Goal: Task Accomplishment & Management: Manage account settings

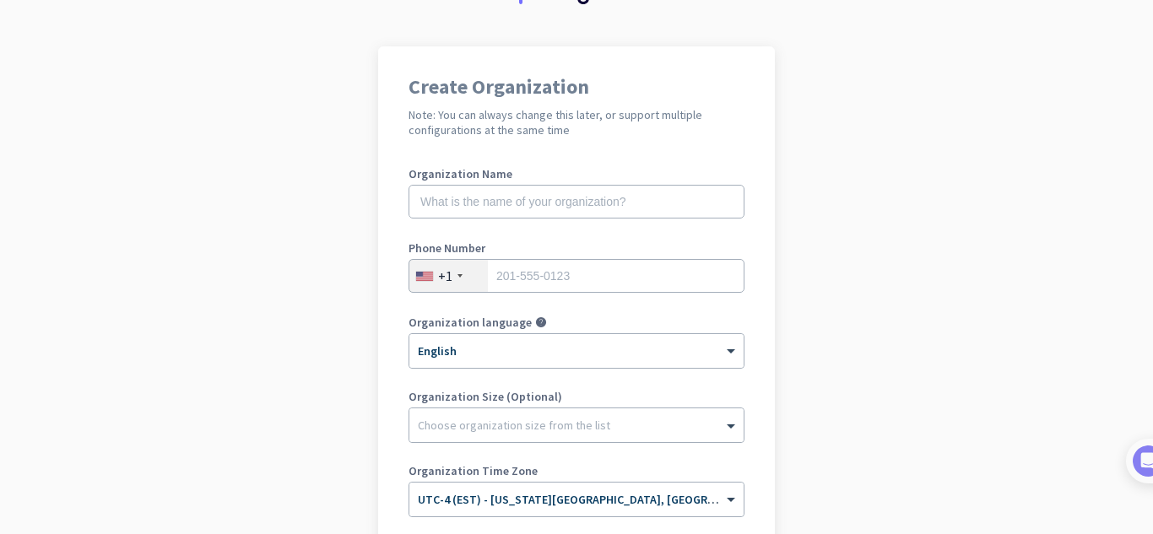
scroll to position [82, 0]
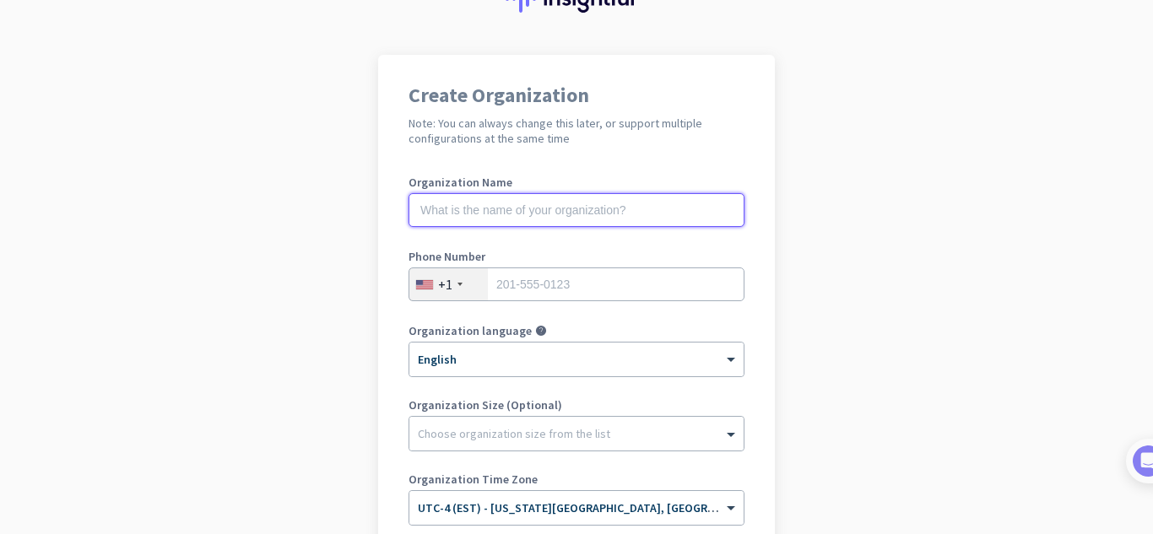
click at [578, 213] on input "text" at bounding box center [576, 210] width 336 height 34
type input "Project Musina"
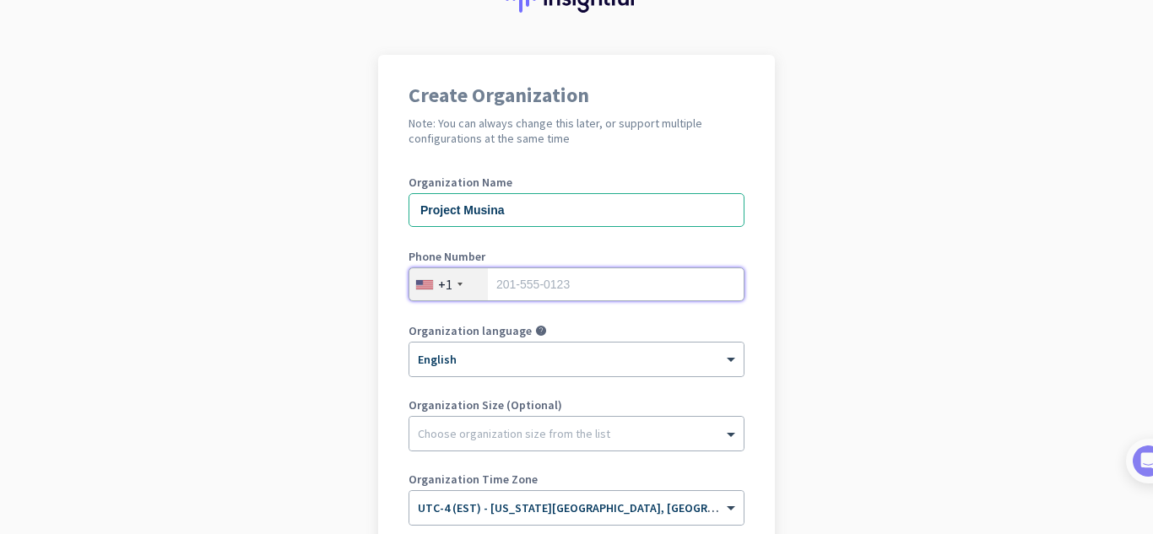
click at [553, 278] on input "tel" at bounding box center [576, 285] width 336 height 34
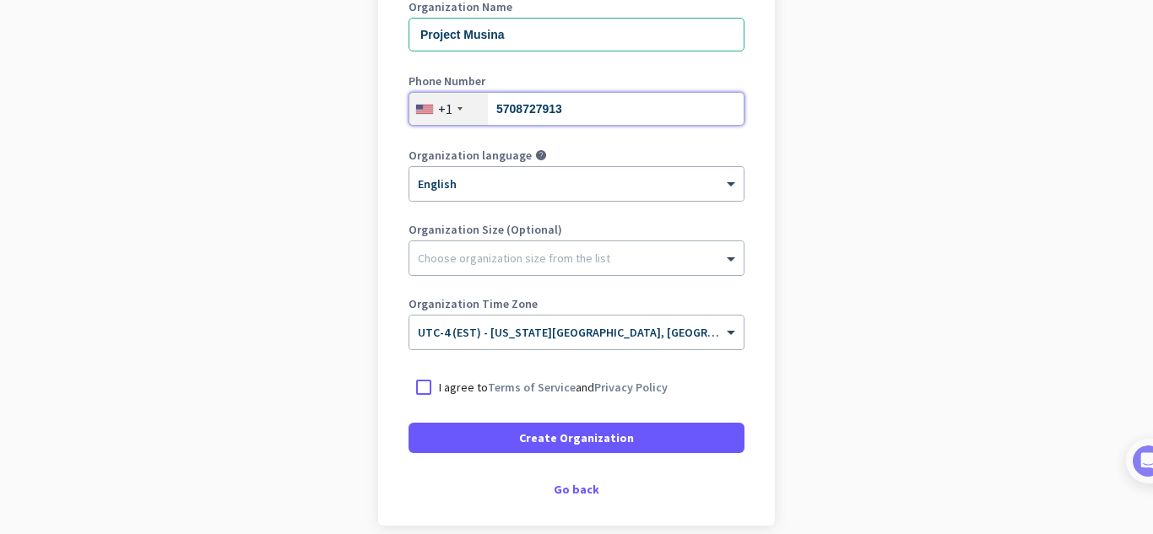
scroll to position [327, 0]
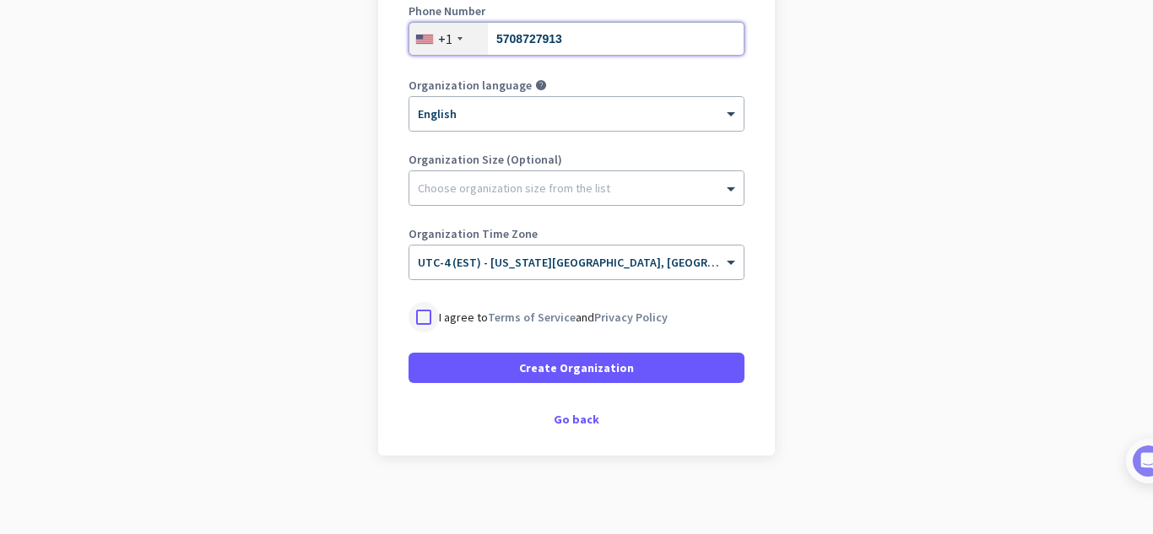
type input "5708727913"
click at [419, 319] on div at bounding box center [423, 317] width 30 height 30
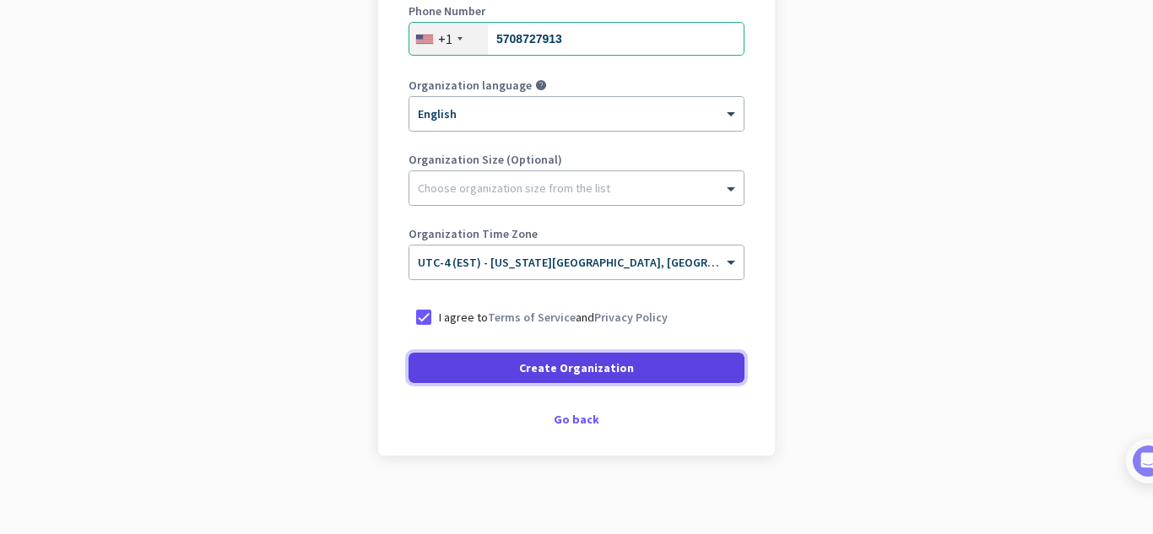
click at [487, 364] on span at bounding box center [576, 368] width 336 height 41
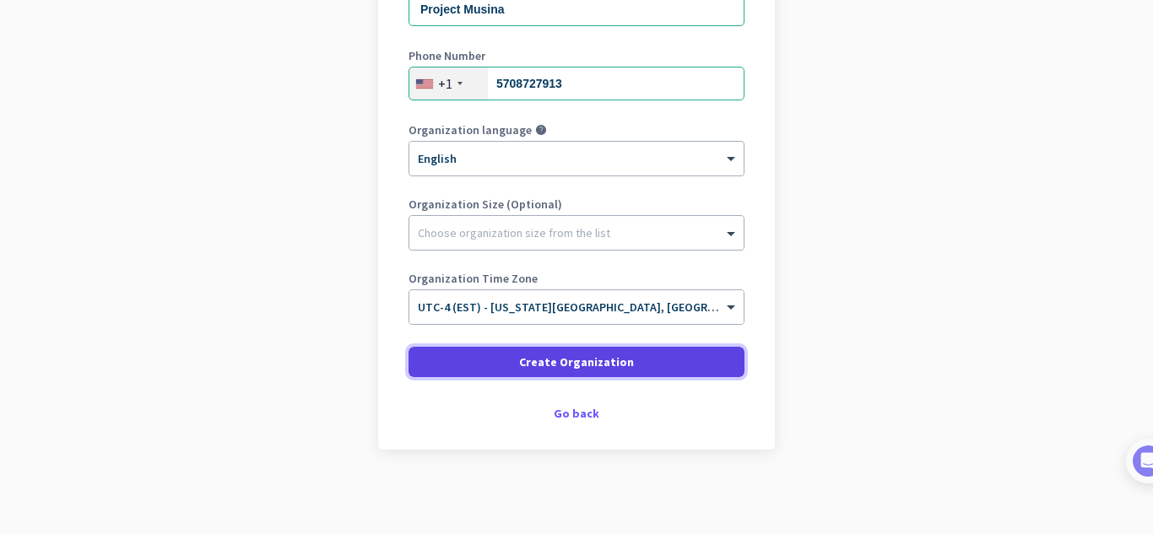
scroll to position [283, 0]
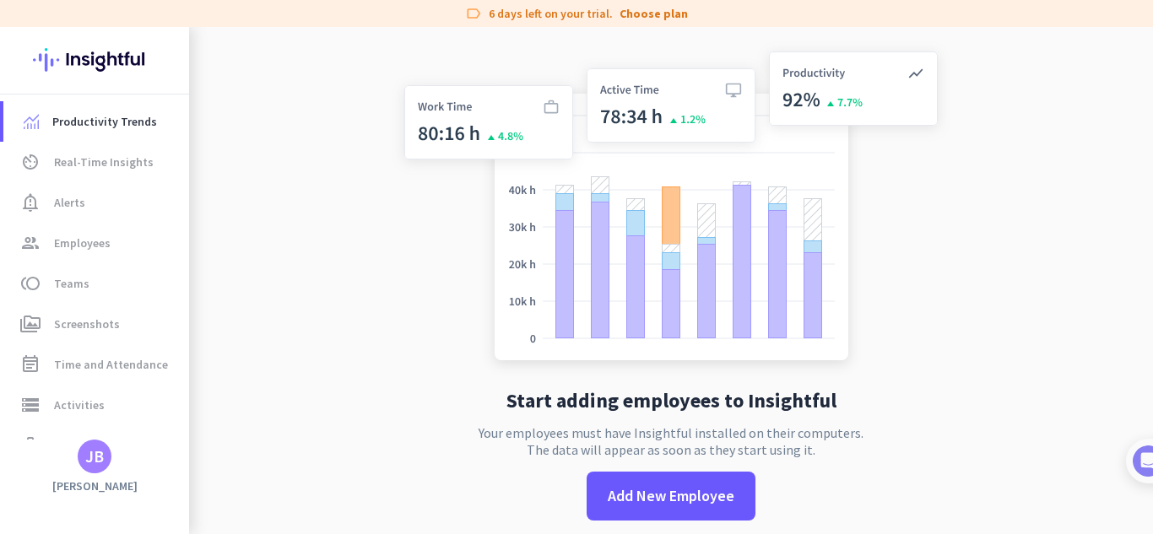
click at [96, 456] on div "JB" at bounding box center [94, 456] width 19 height 17
click at [310, 383] on p "admin" at bounding box center [300, 385] width 88 height 12
click at [86, 458] on div "JB" at bounding box center [94, 456] width 19 height 17
click at [198, 337] on span "Personal Settings" at bounding box center [184, 333] width 102 height 15
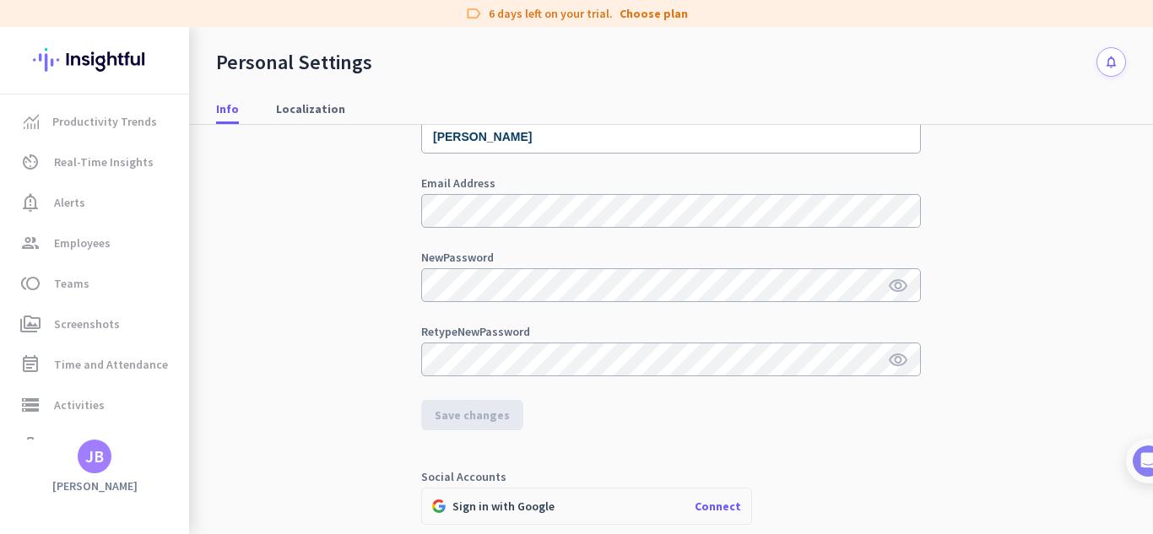
scroll to position [105, 0]
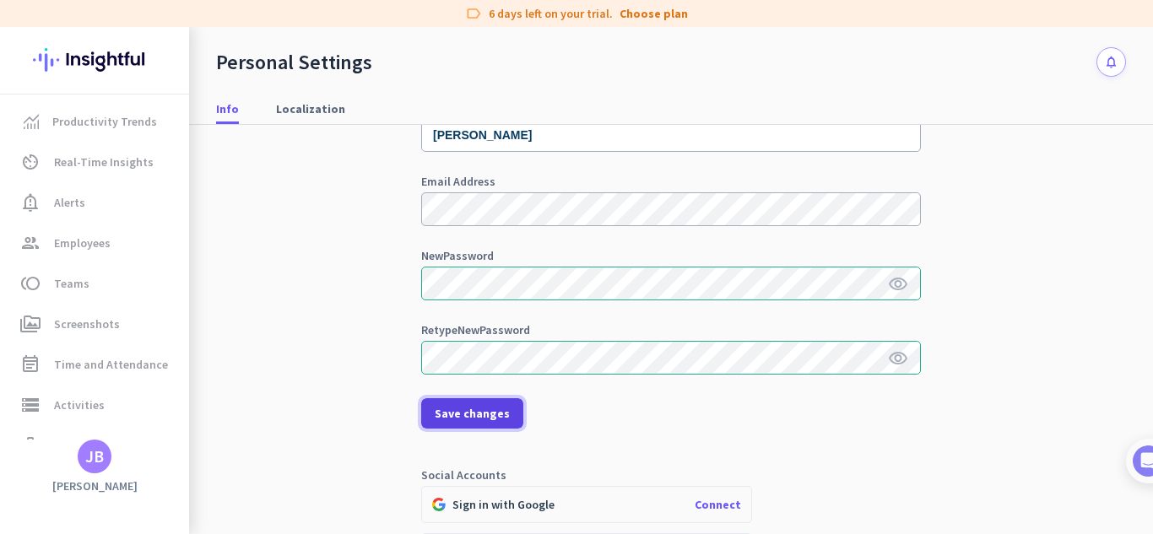
click at [479, 410] on span "Save changes" at bounding box center [472, 413] width 75 height 17
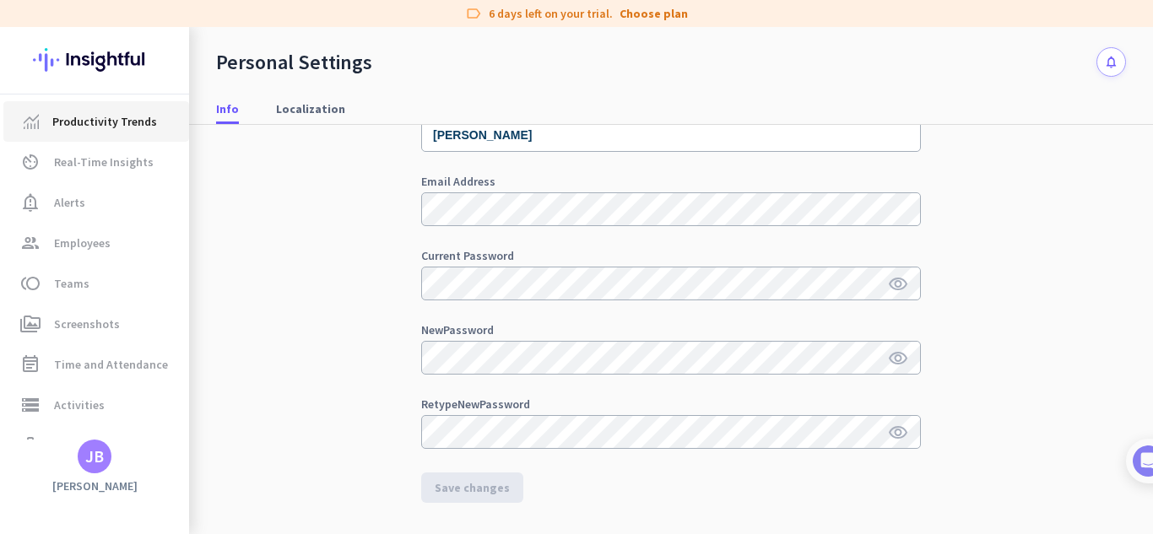
click at [104, 132] on link "Productivity Trends" at bounding box center [96, 121] width 186 height 41
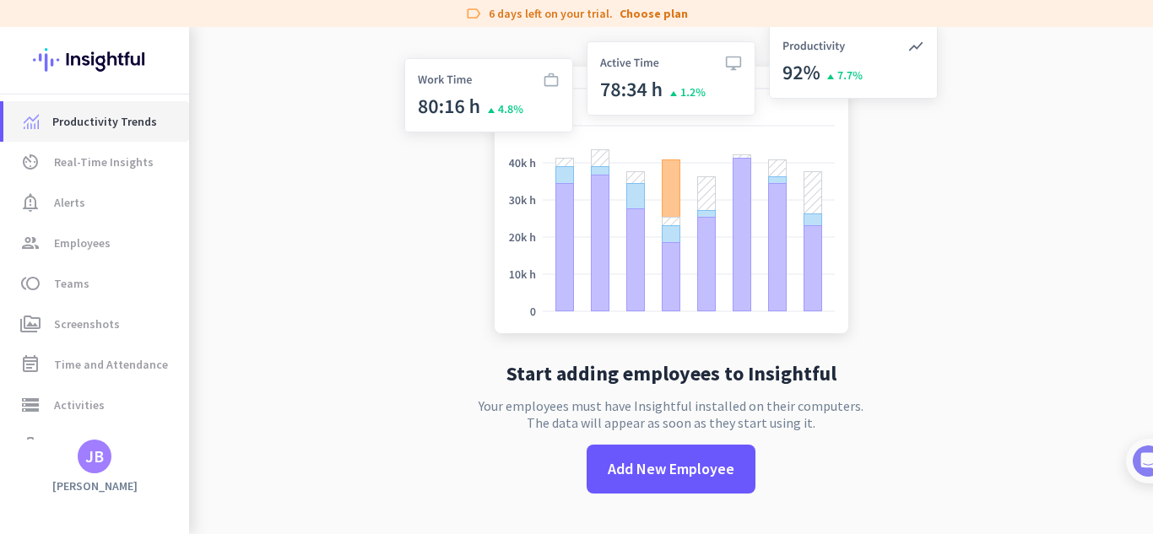
scroll to position [27, 0]
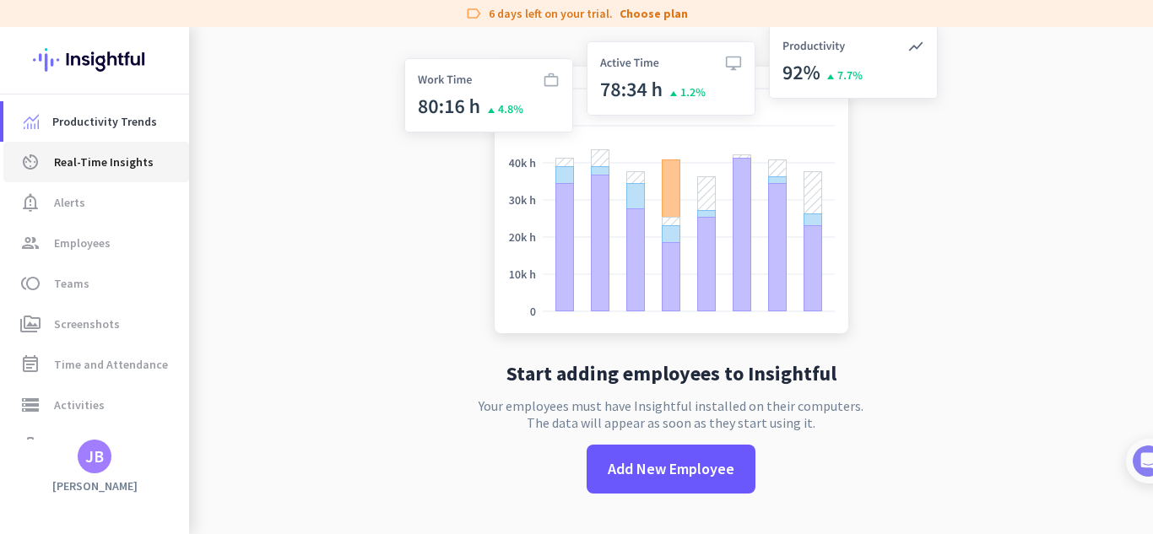
click at [129, 166] on span "Real-Time Insights" at bounding box center [104, 162] width 100 height 20
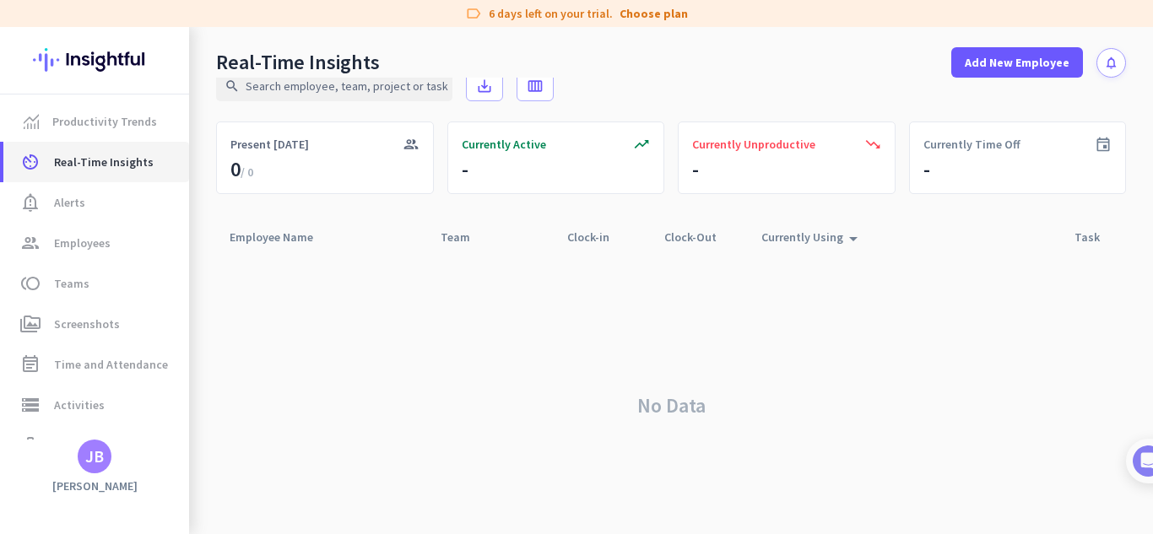
scroll to position [51, 0]
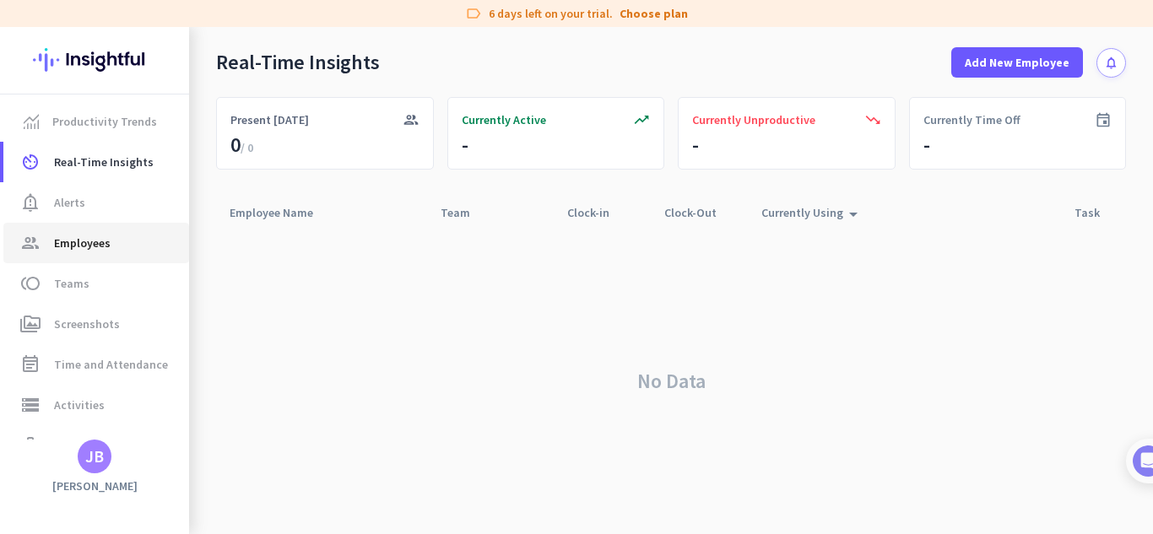
click at [87, 237] on span "Employees" at bounding box center [82, 243] width 57 height 20
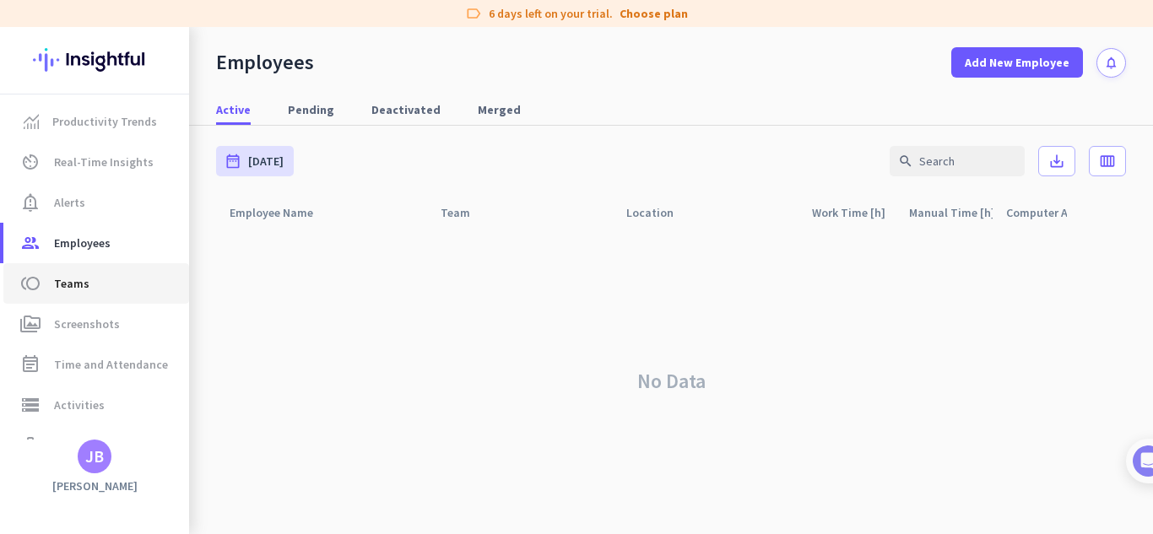
click at [100, 289] on span "toll Teams" at bounding box center [96, 283] width 159 height 20
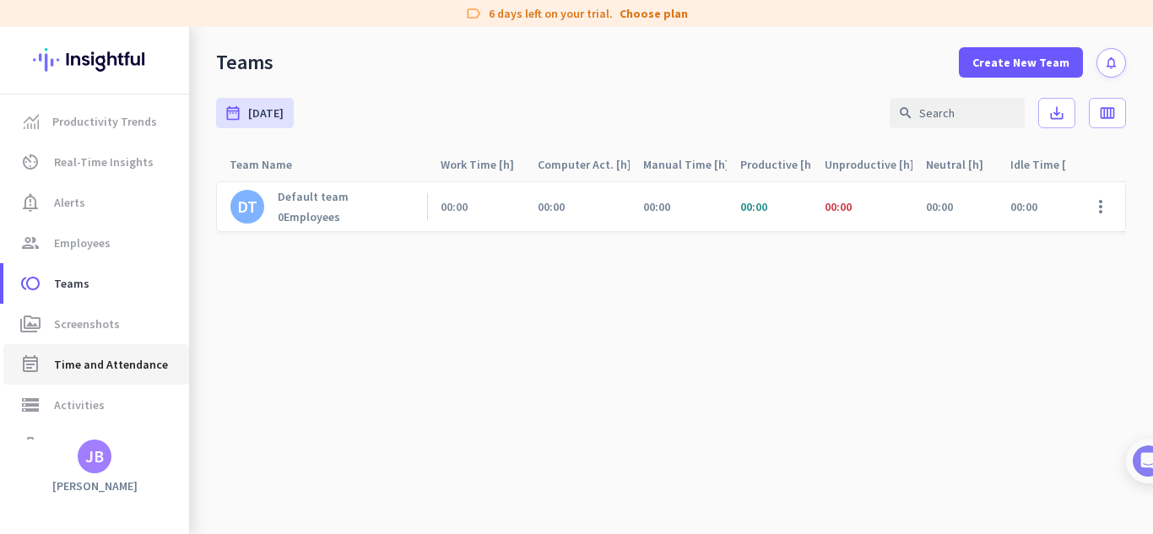
click at [126, 359] on span "Time and Attendance" at bounding box center [111, 364] width 114 height 20
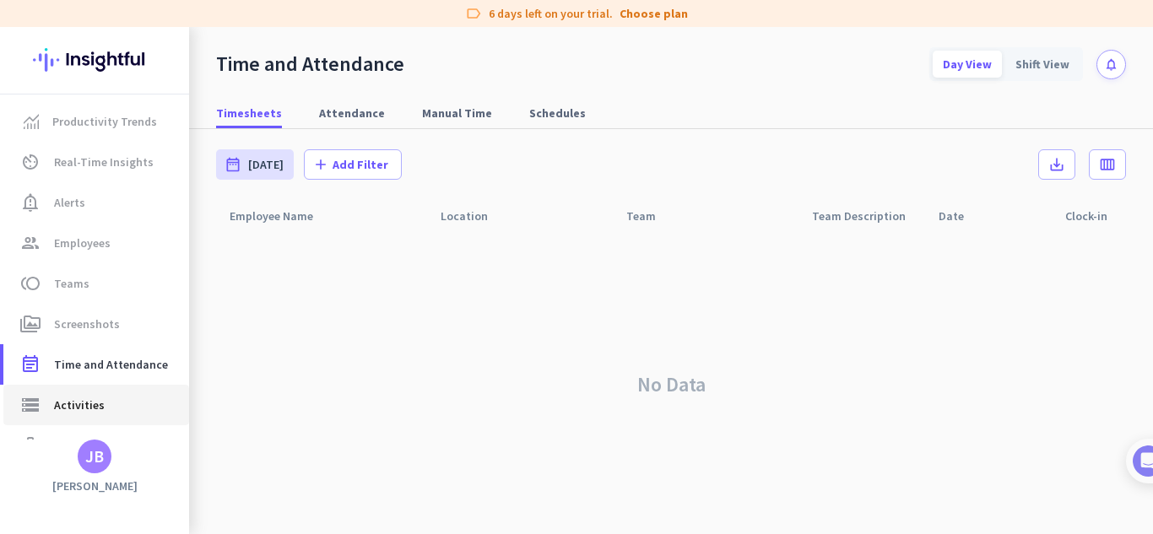
click at [84, 403] on span "Activities" at bounding box center [79, 405] width 51 height 20
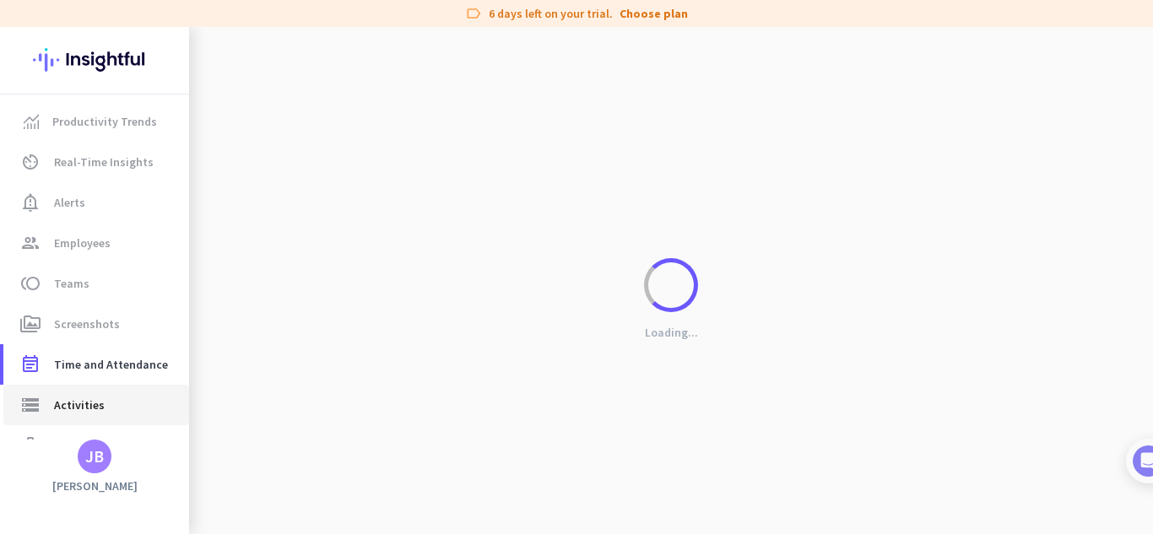
type input "[DATE]"
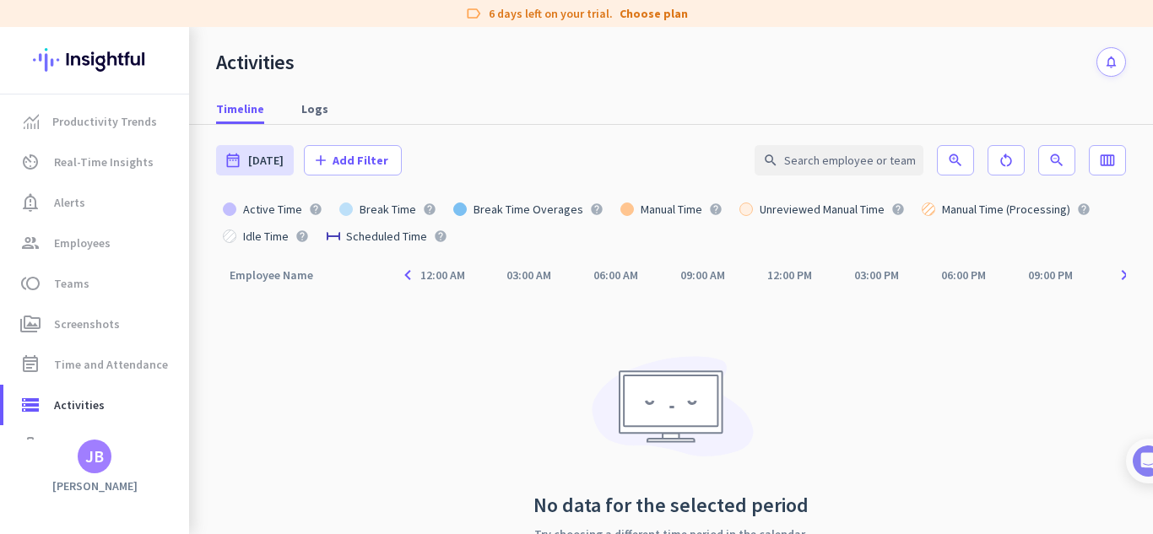
click at [392, 401] on div "Employee Name arrow_drop_up navigate_before 12:00 AM 03:00 AM 06:00 AM 09:00 AM…" at bounding box center [671, 428] width 910 height 338
click at [382, 39] on div "Activities notifications" at bounding box center [671, 52] width 964 height 50
click at [127, 116] on span "Productivity Trends" at bounding box center [104, 121] width 105 height 20
type input "[DATE] - [DATE]"
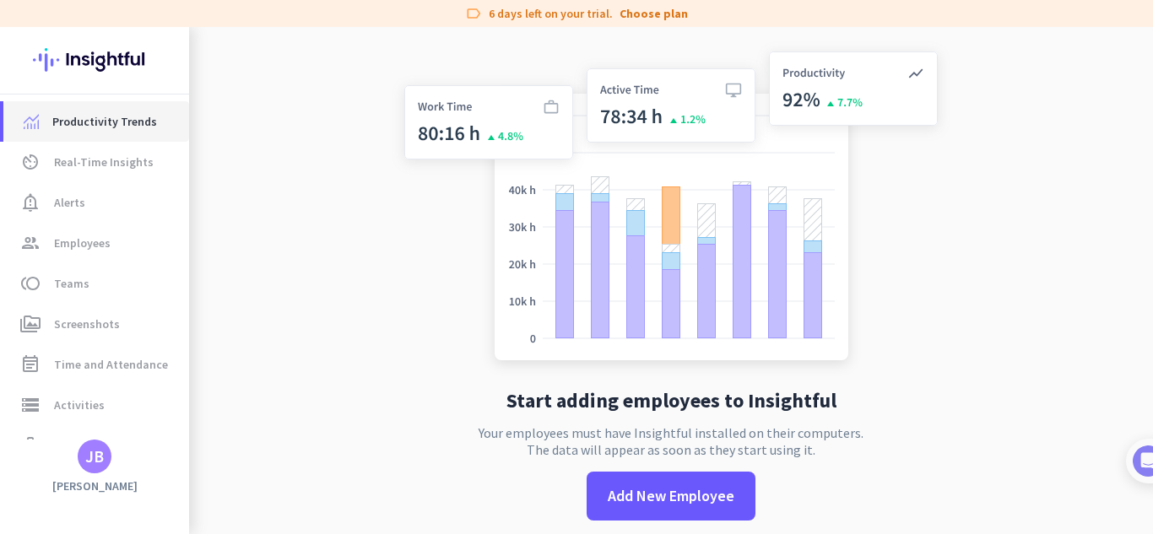
drag, startPoint x: 127, startPoint y: 116, endPoint x: 492, endPoint y: 259, distance: 392.5
click at [492, 259] on mat-sidenav-content "Productivity Trends av_timer Real-Time Insights notification_important Alerts g…" at bounding box center [576, 280] width 1153 height 507
